Goal: Information Seeking & Learning: Learn about a topic

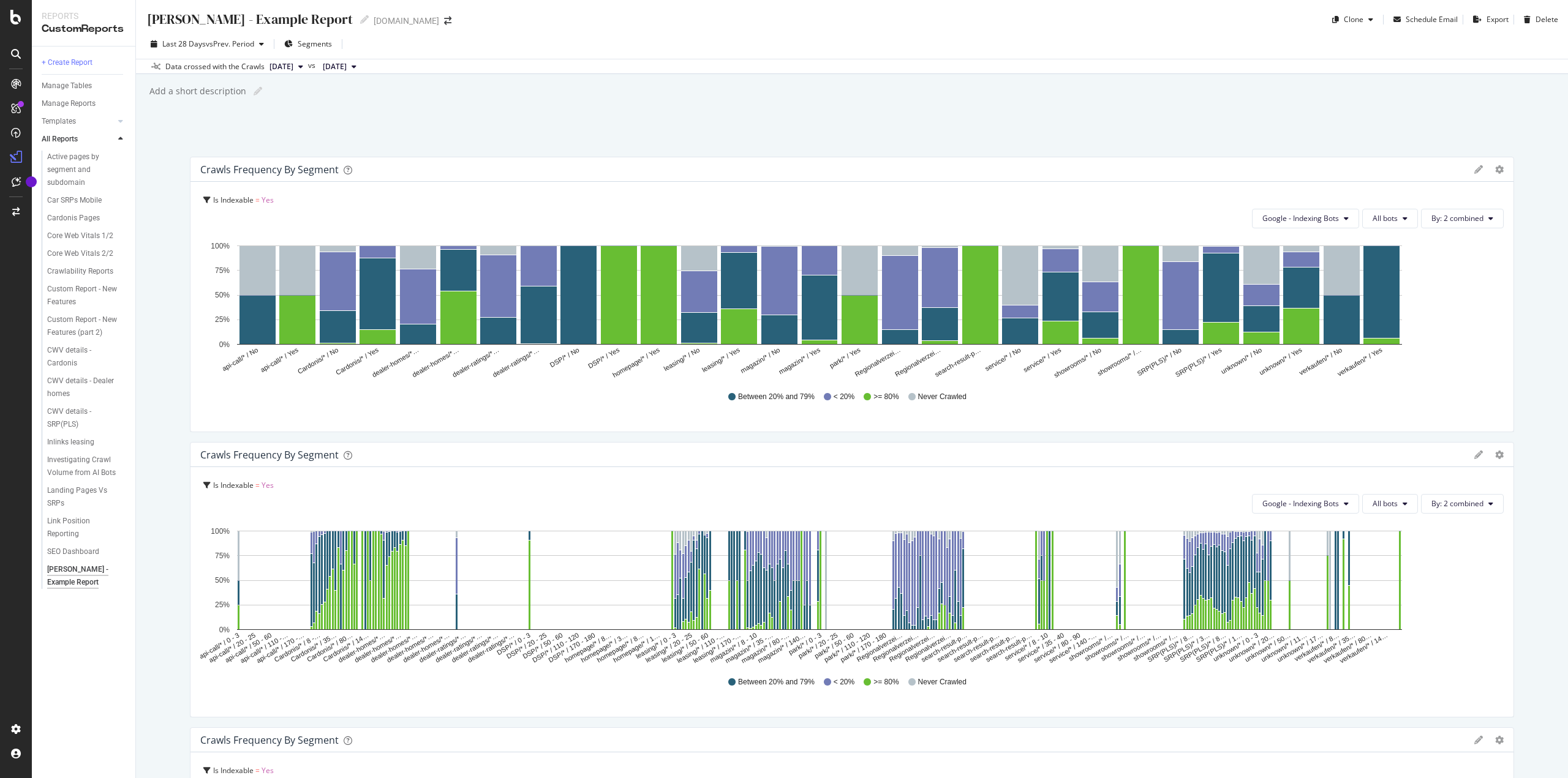
type input "3296666"
click at [1341, 270] on rect "A chart." at bounding box center [1341, 271] width 36 height 49
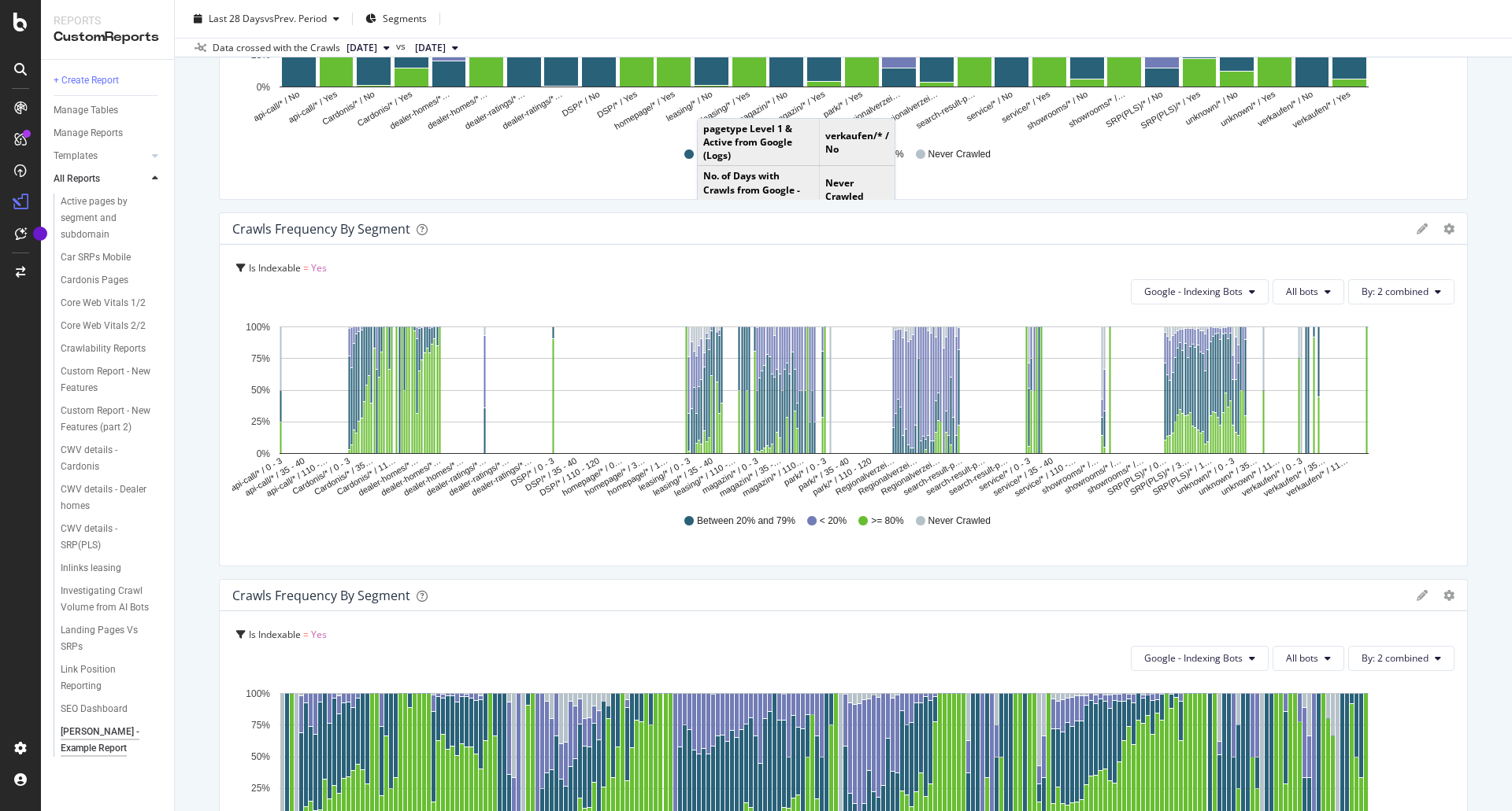
scroll to position [243, 0]
